Goal: Find specific page/section: Find specific page/section

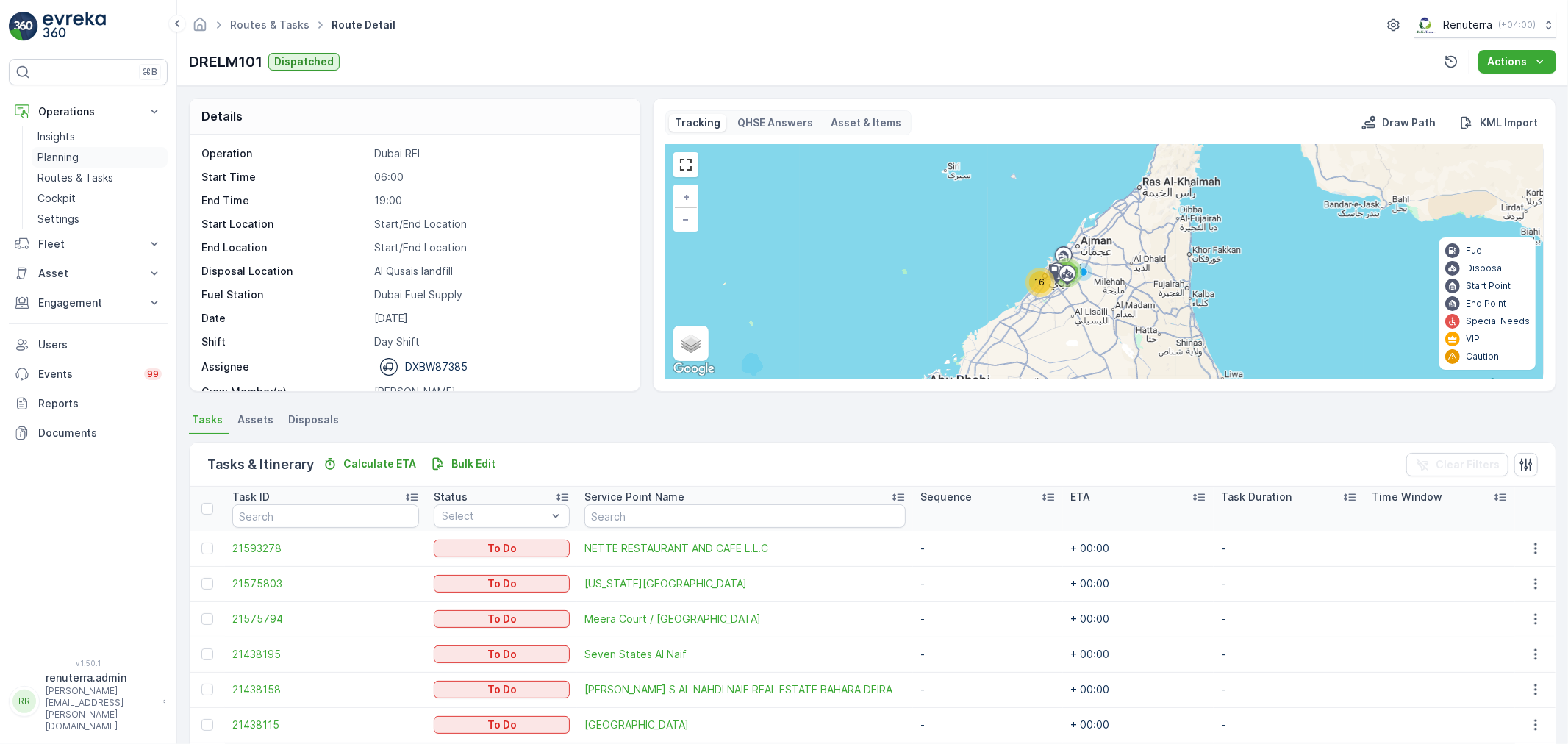
click at [78, 151] on link "Planning" at bounding box center [100, 156] width 136 height 20
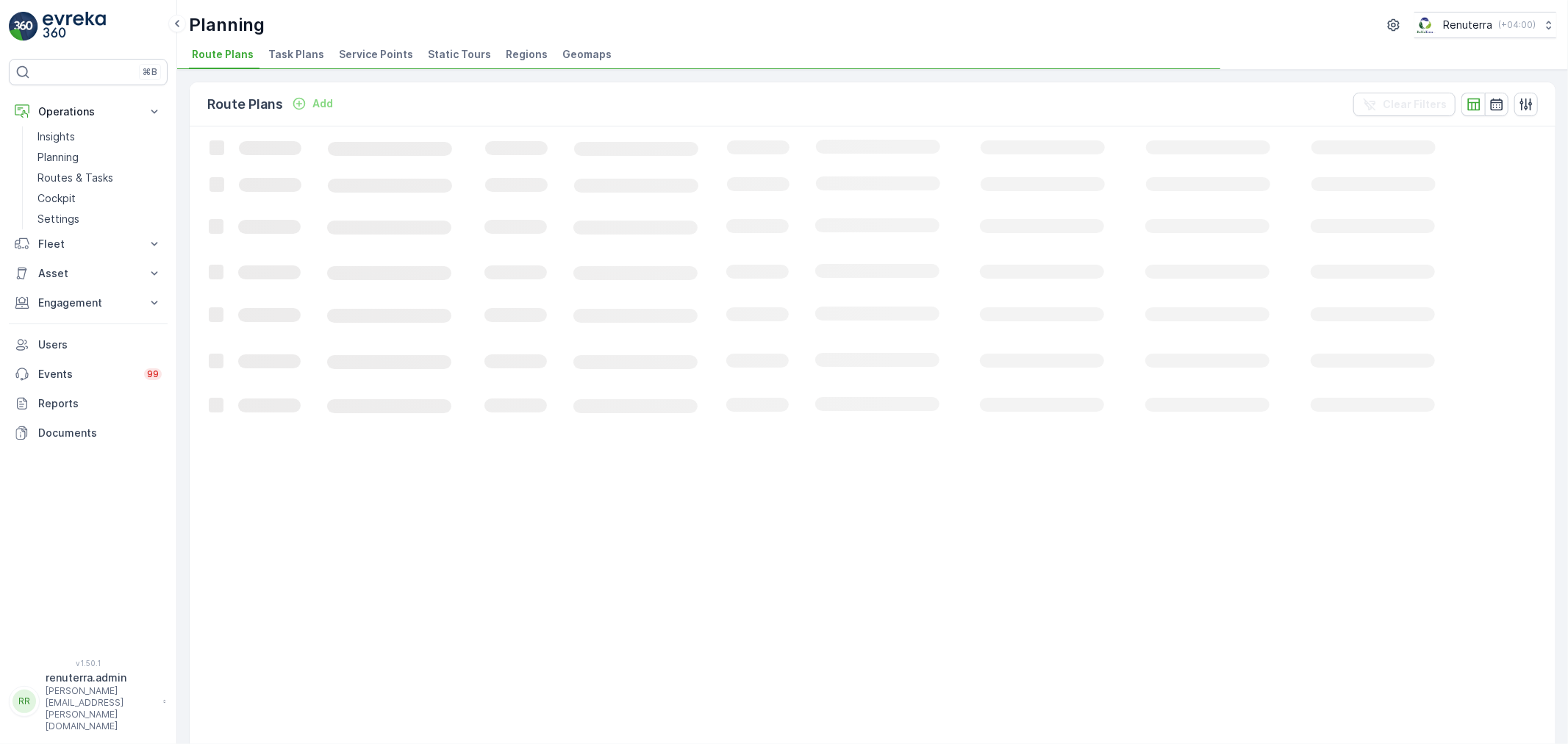
drag, startPoint x: 365, startPoint y: 50, endPoint x: 347, endPoint y: 36, distance: 22.8
click at [365, 49] on span "Service Points" at bounding box center [376, 54] width 75 height 15
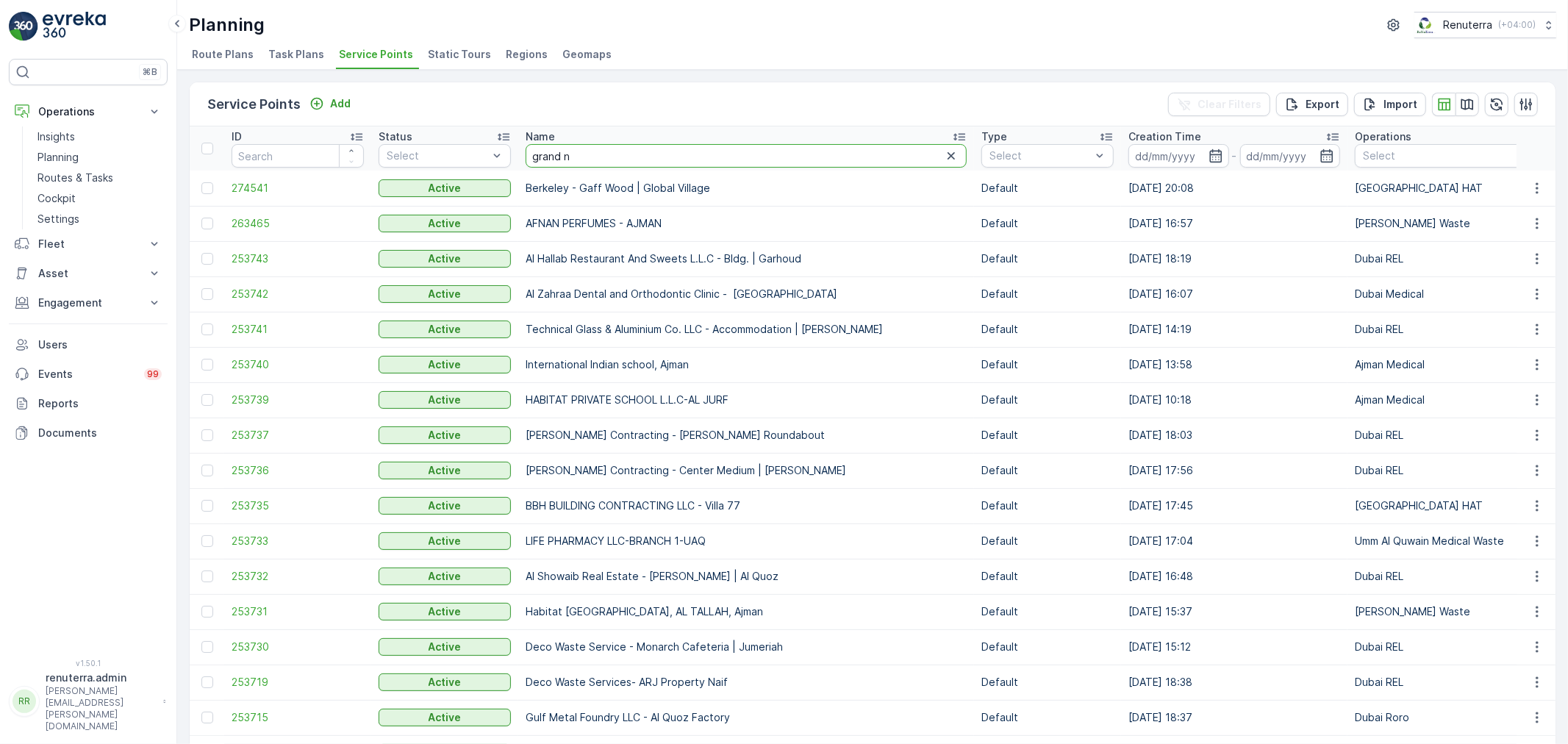
type input "grand no"
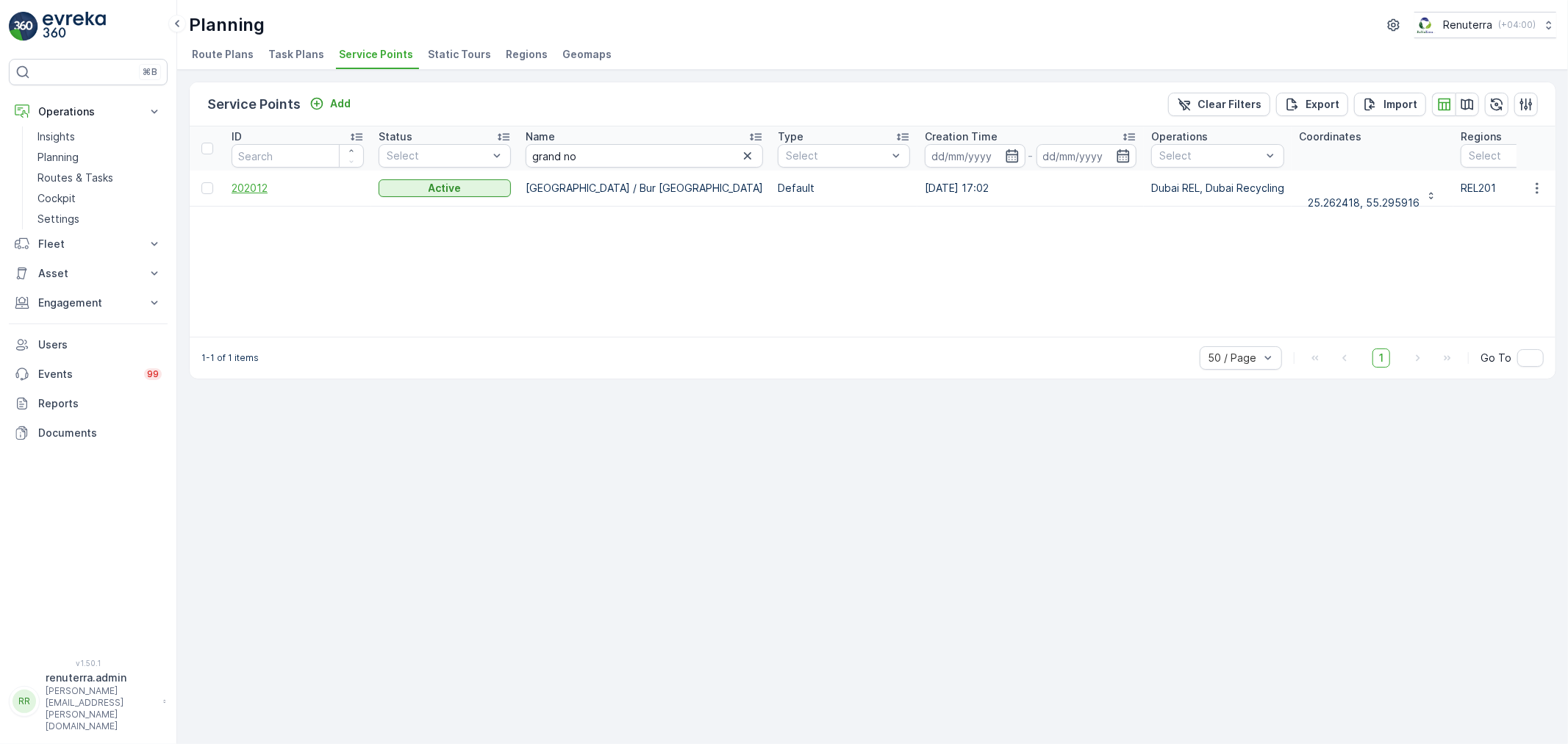
click at [250, 187] on span "202012" at bounding box center [297, 188] width 132 height 15
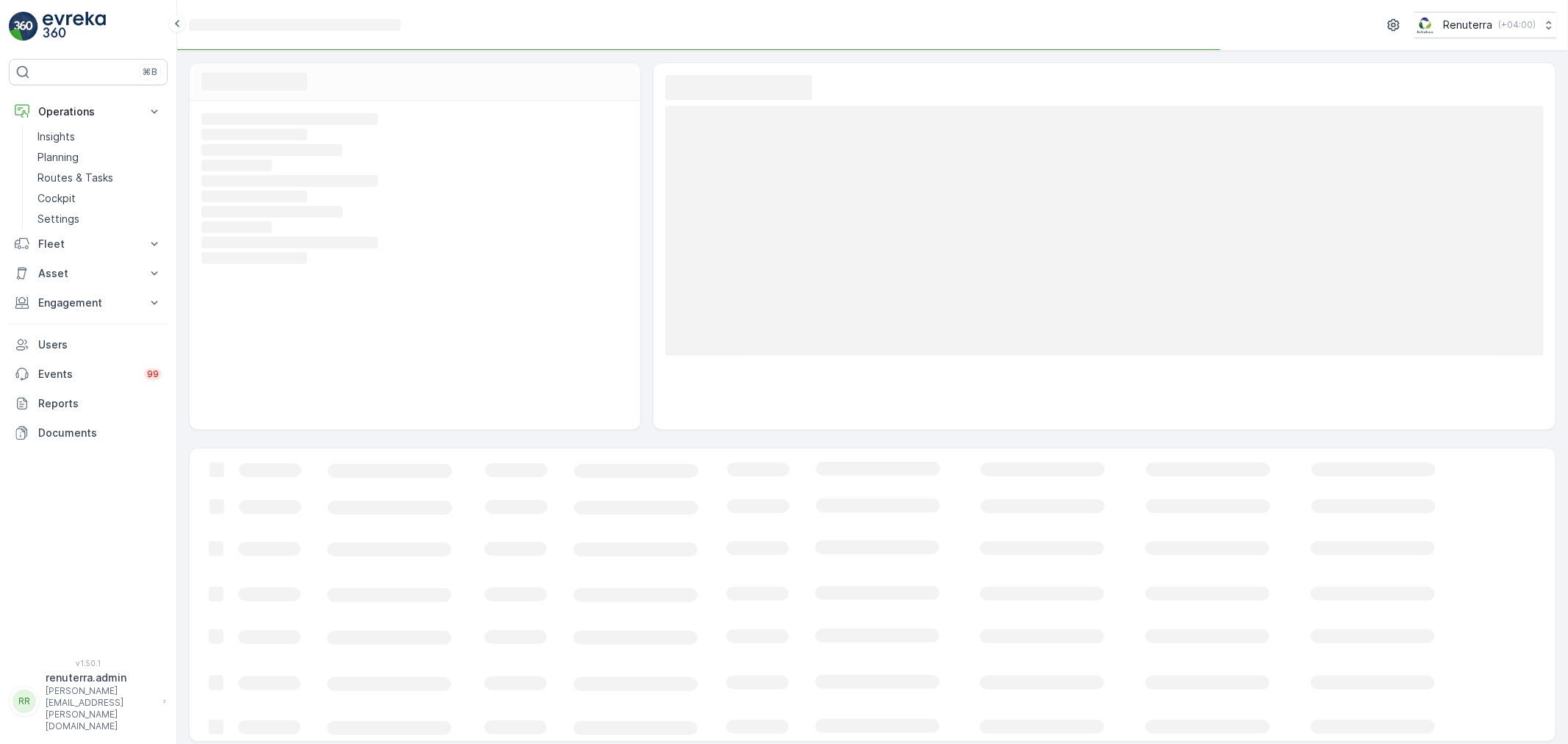
scroll to position [4, 0]
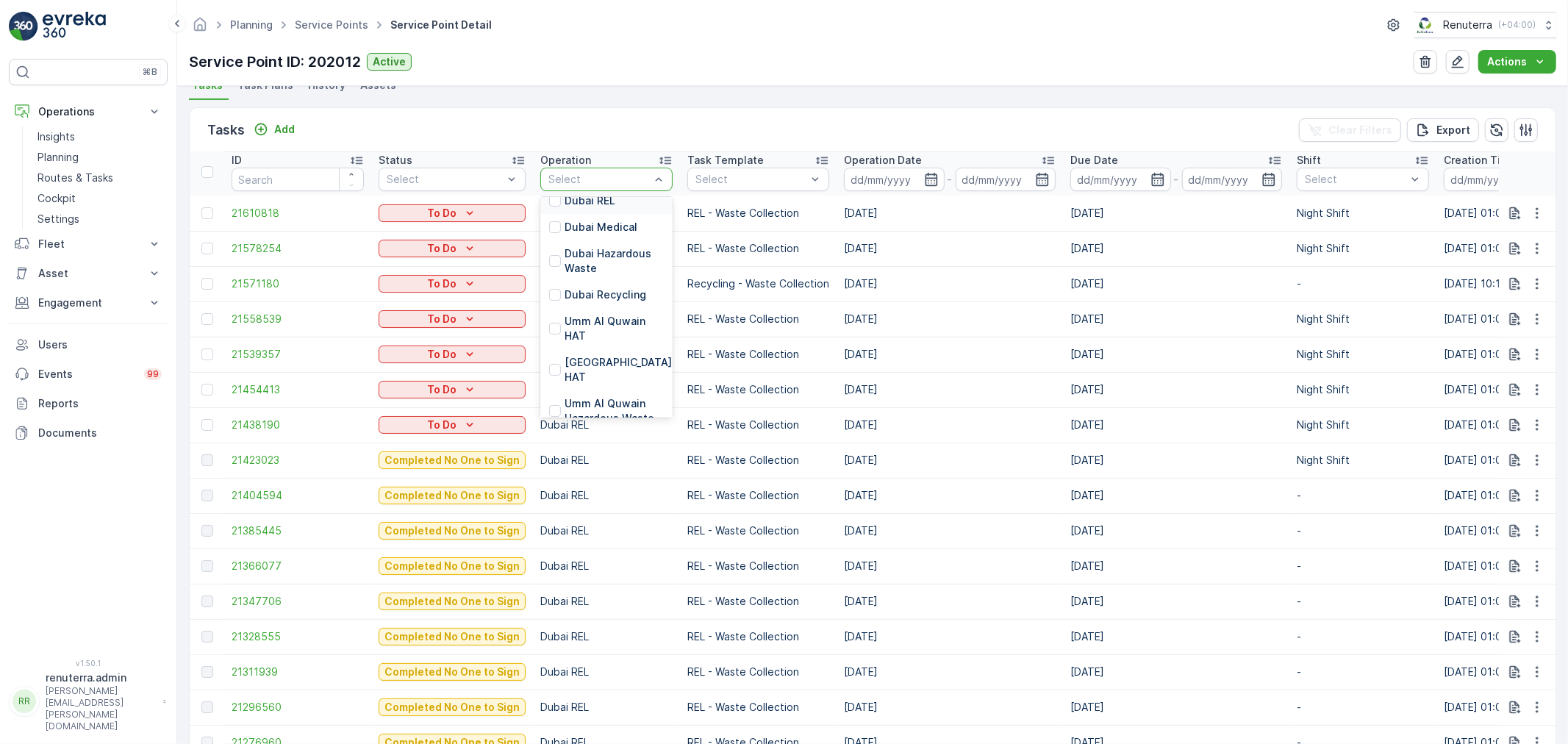
scroll to position [163, 0]
click at [628, 281] on div "Dubai Recycling" at bounding box center [606, 294] width 132 height 27
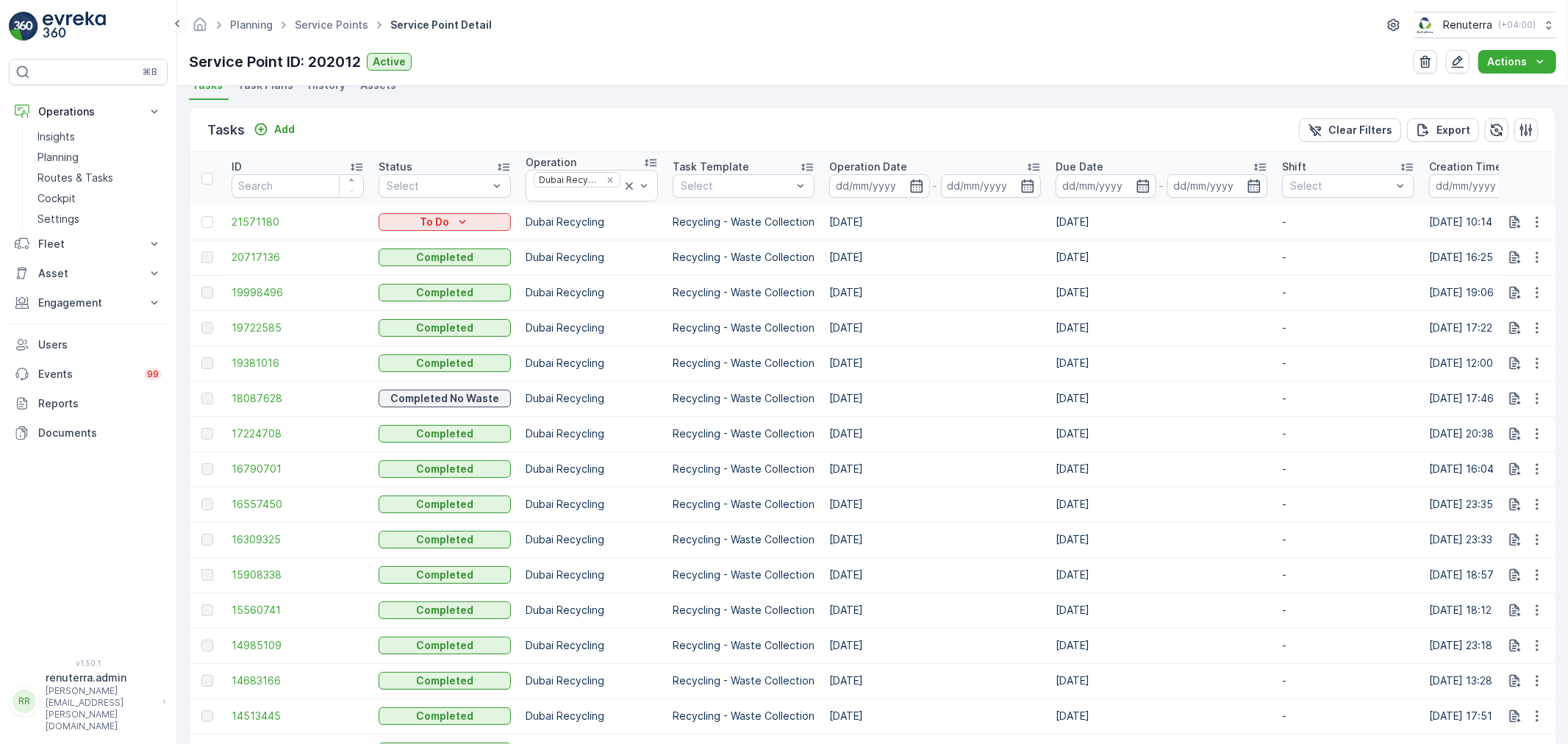
scroll to position [327, 0]
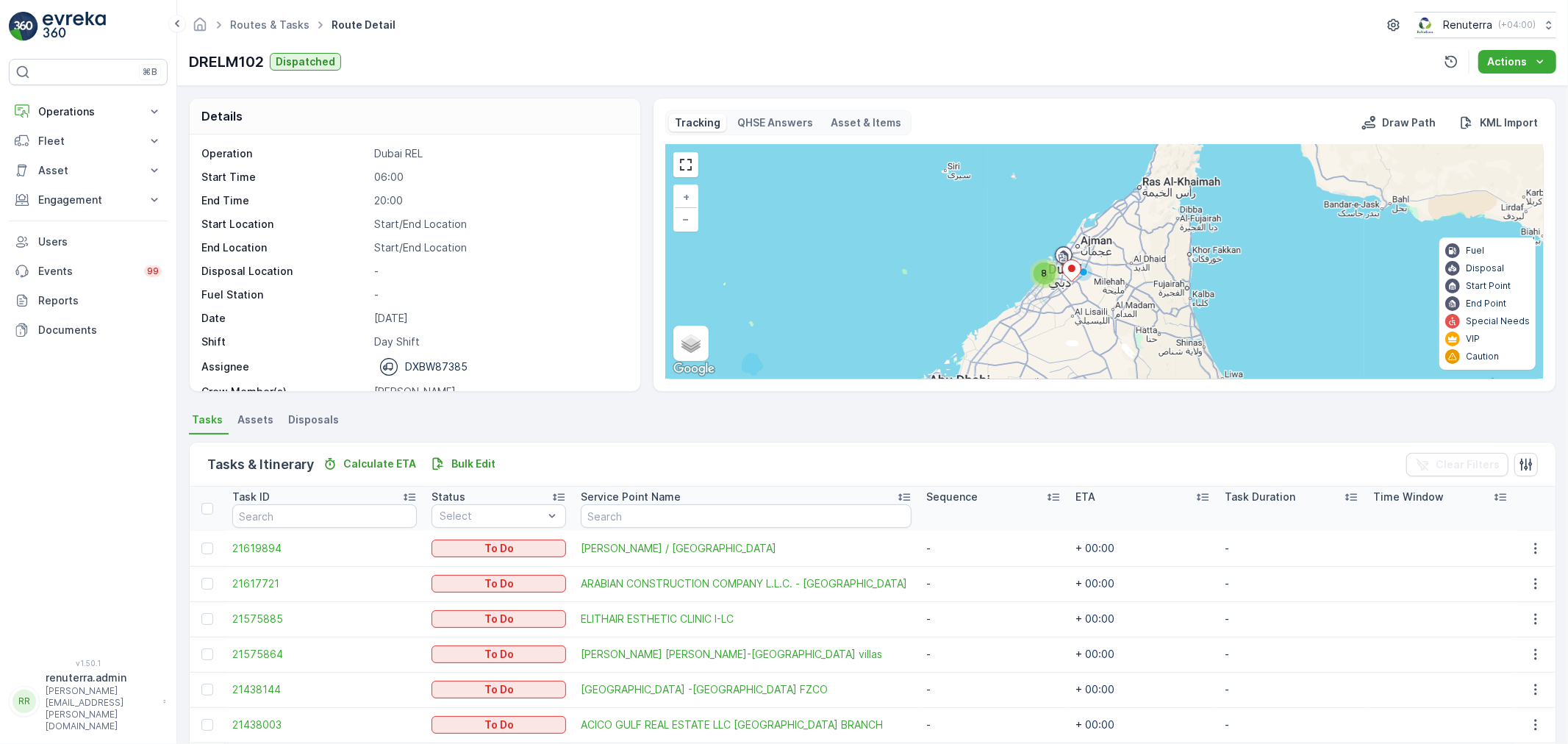
scroll to position [166, 0]
